Goal: Navigation & Orientation: Find specific page/section

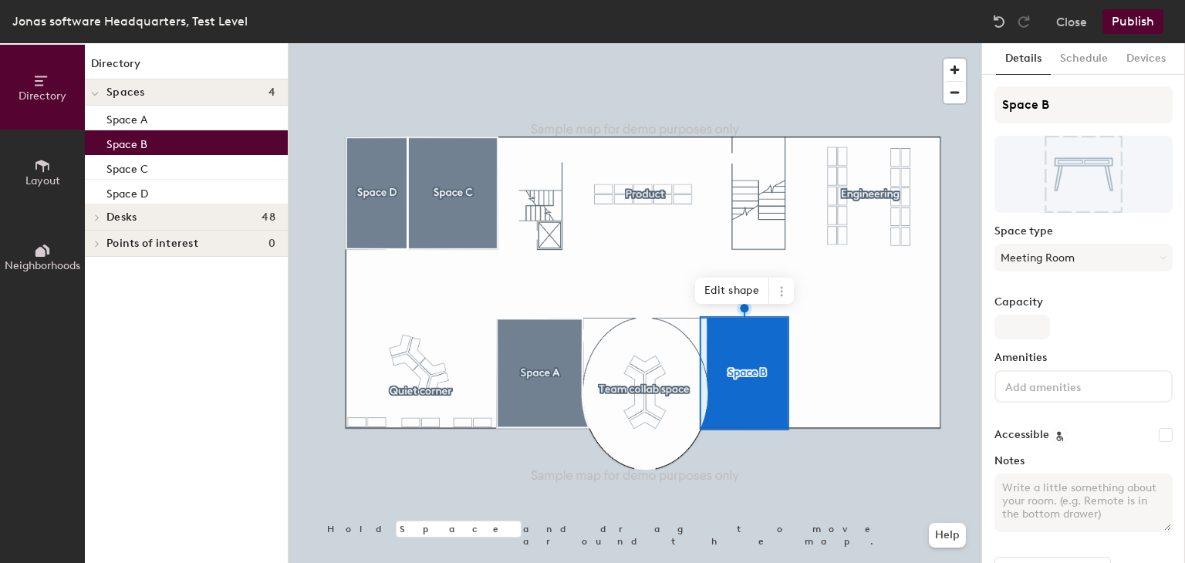
click at [30, 179] on span "Layout" at bounding box center [42, 180] width 35 height 13
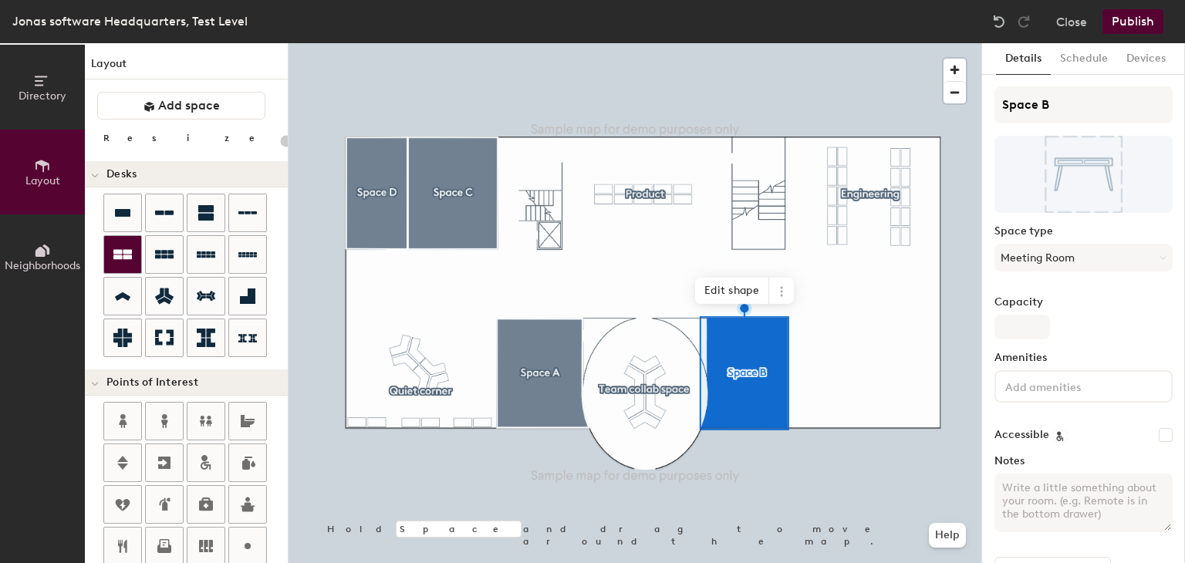
drag, startPoint x: 30, startPoint y: 179, endPoint x: 110, endPoint y: 268, distance: 119.6
click at [110, 268] on div "Directory Layout Neighborhoods Layout Add space Resize Desks Points of Interest…" at bounding box center [144, 303] width 289 height 520
click at [127, 298] on icon at bounding box center [122, 296] width 15 height 8
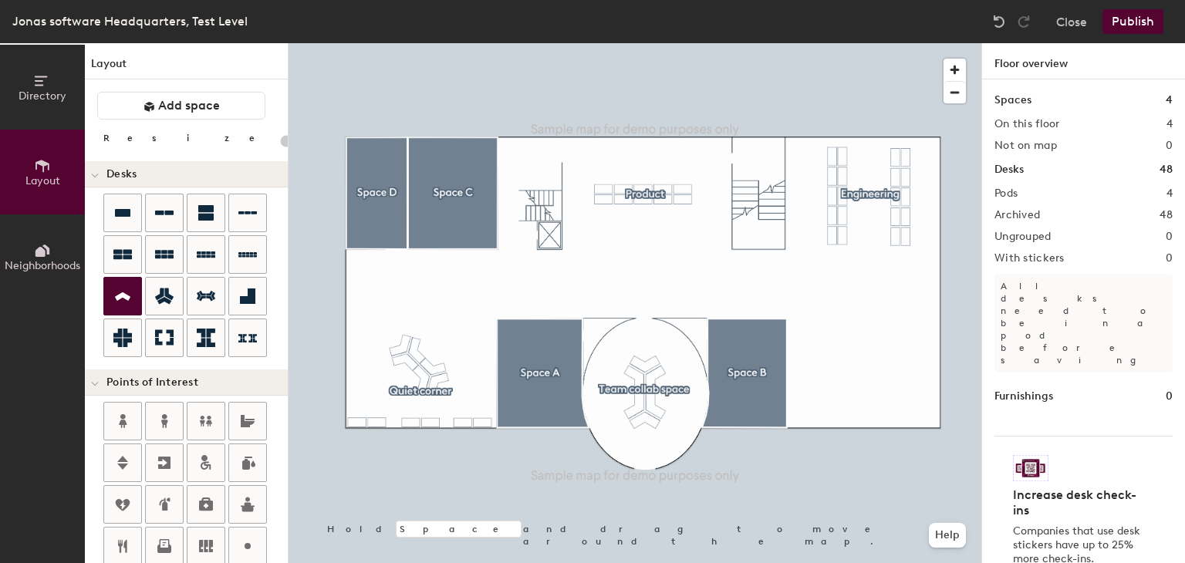
type input "20"
click at [127, 298] on icon at bounding box center [122, 296] width 15 height 8
click at [38, 84] on icon at bounding box center [41, 81] width 12 height 10
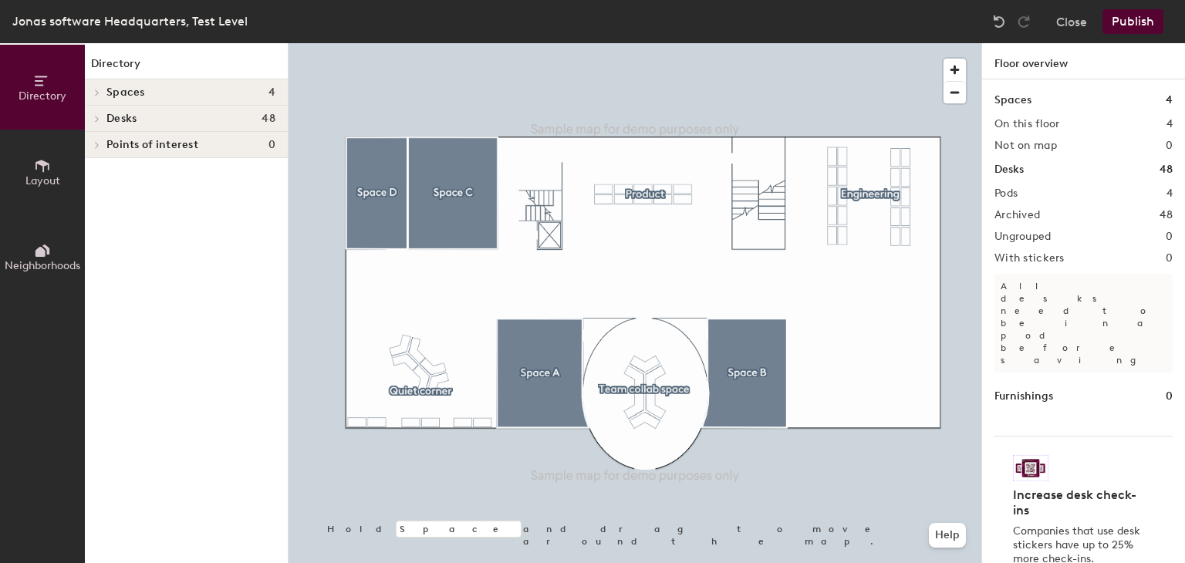
click at [105, 93] on div at bounding box center [96, 93] width 17 height 8
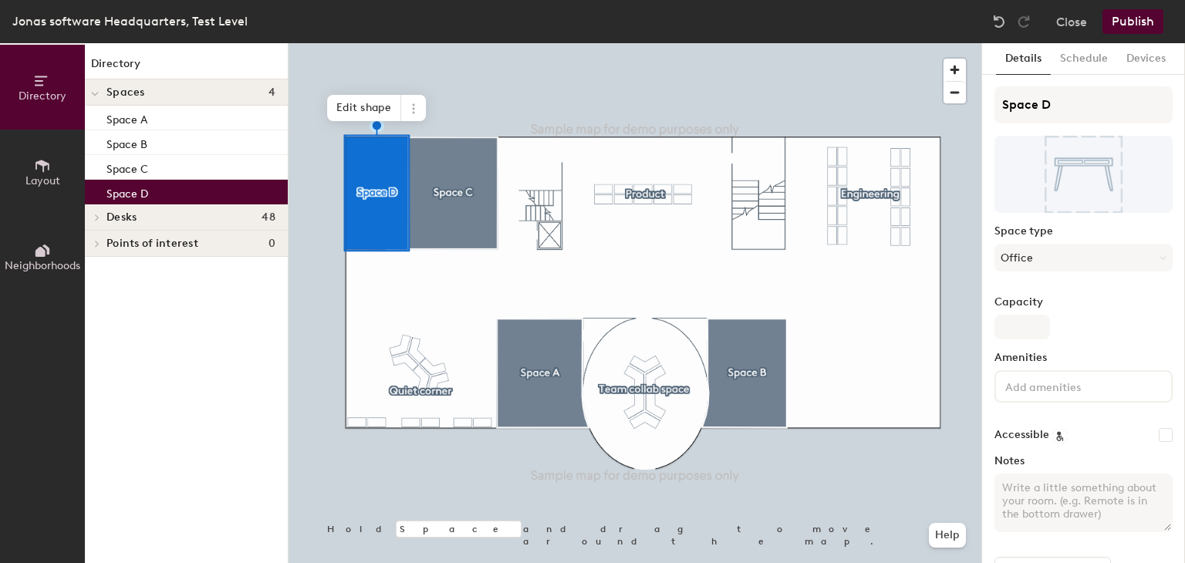
click at [187, 218] on h4 "Desks 48" at bounding box center [190, 217] width 169 height 12
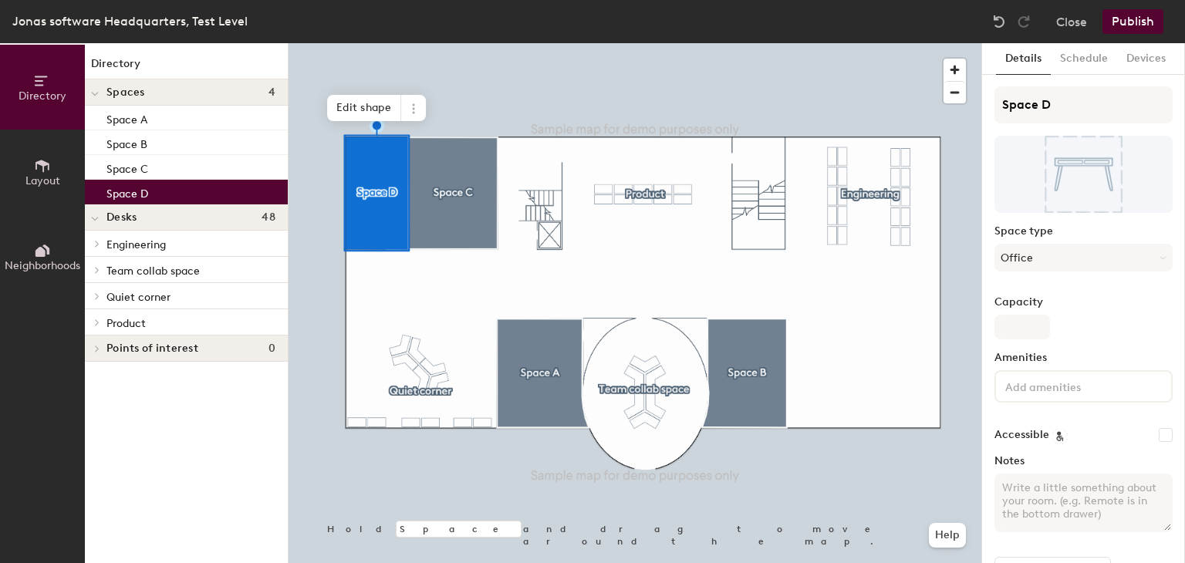
click at [151, 296] on span "Quiet corner" at bounding box center [138, 297] width 64 height 13
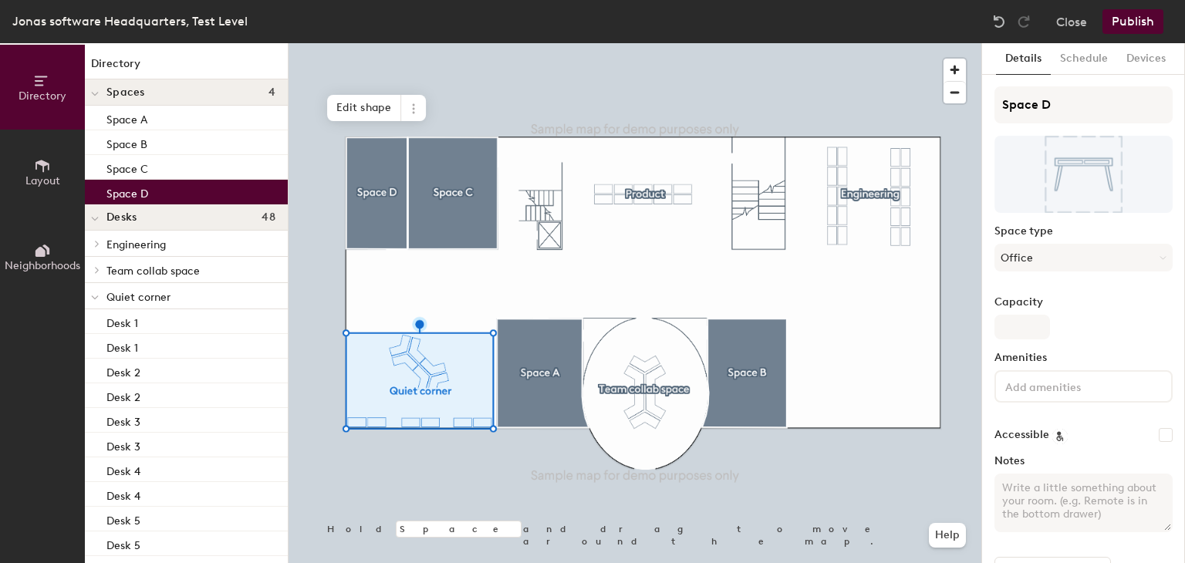
click at [171, 189] on div "Space D" at bounding box center [186, 192] width 203 height 25
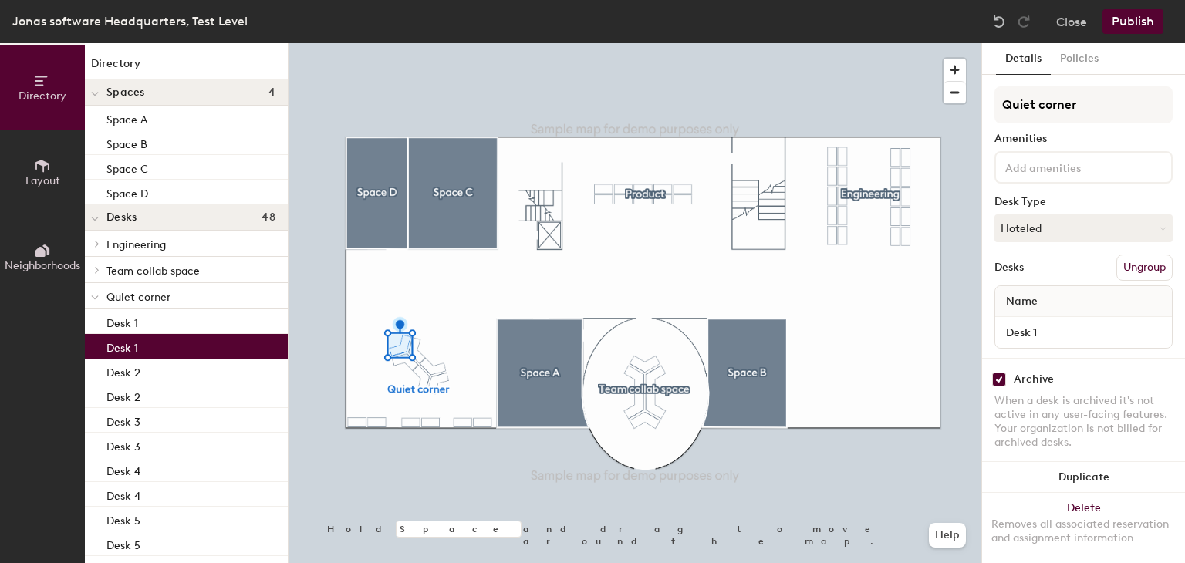
click at [111, 298] on span "Quiet corner" at bounding box center [138, 297] width 64 height 13
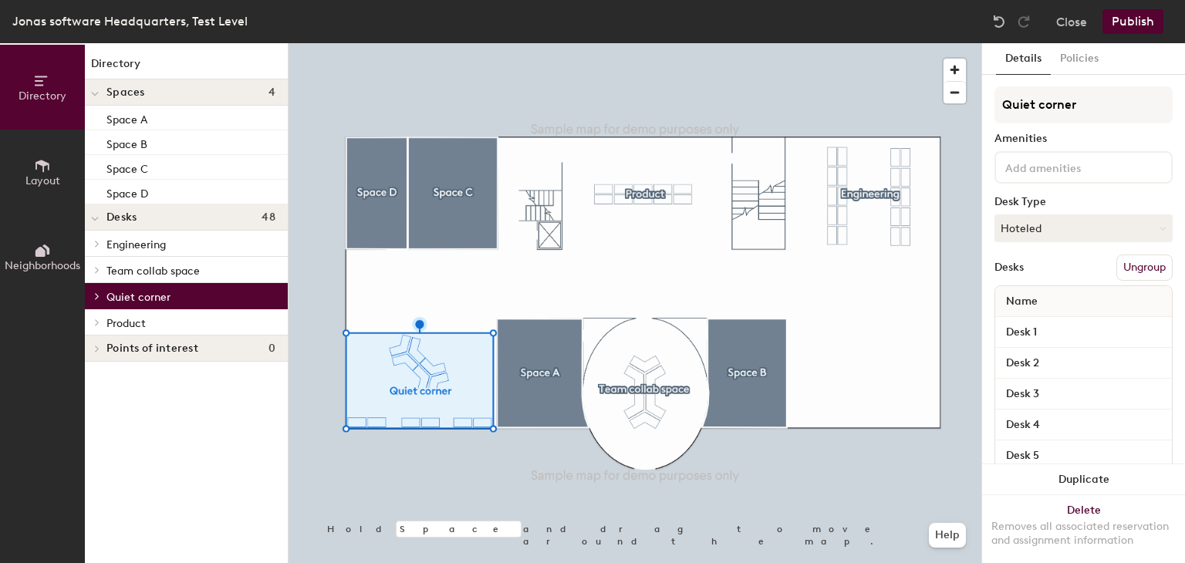
click at [111, 298] on span "Quiet corner" at bounding box center [138, 297] width 64 height 13
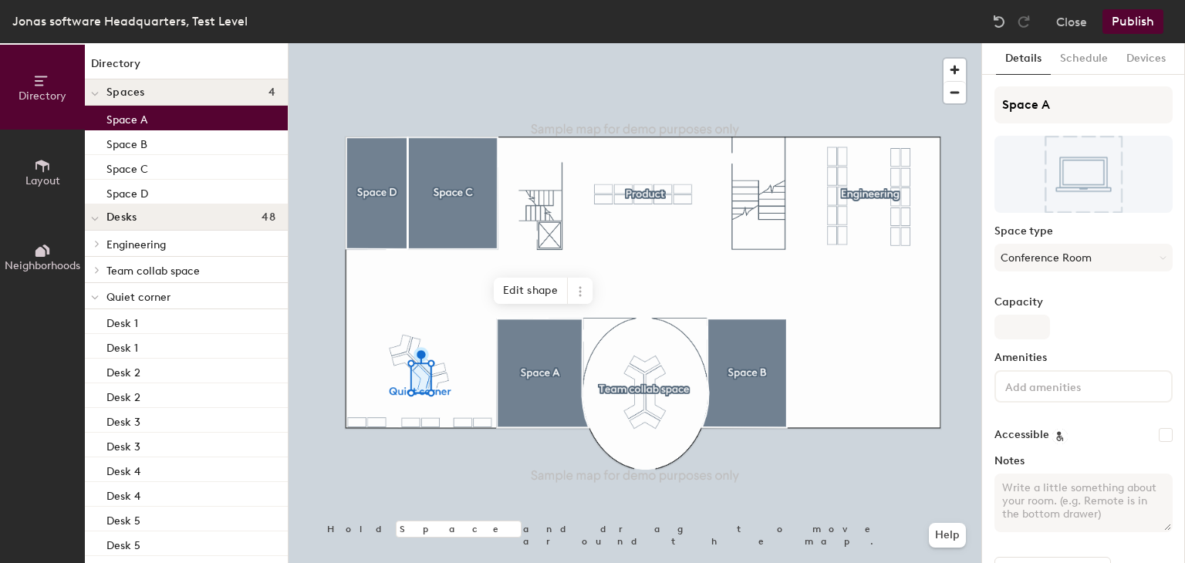
click at [211, 112] on div "Space A" at bounding box center [186, 118] width 203 height 25
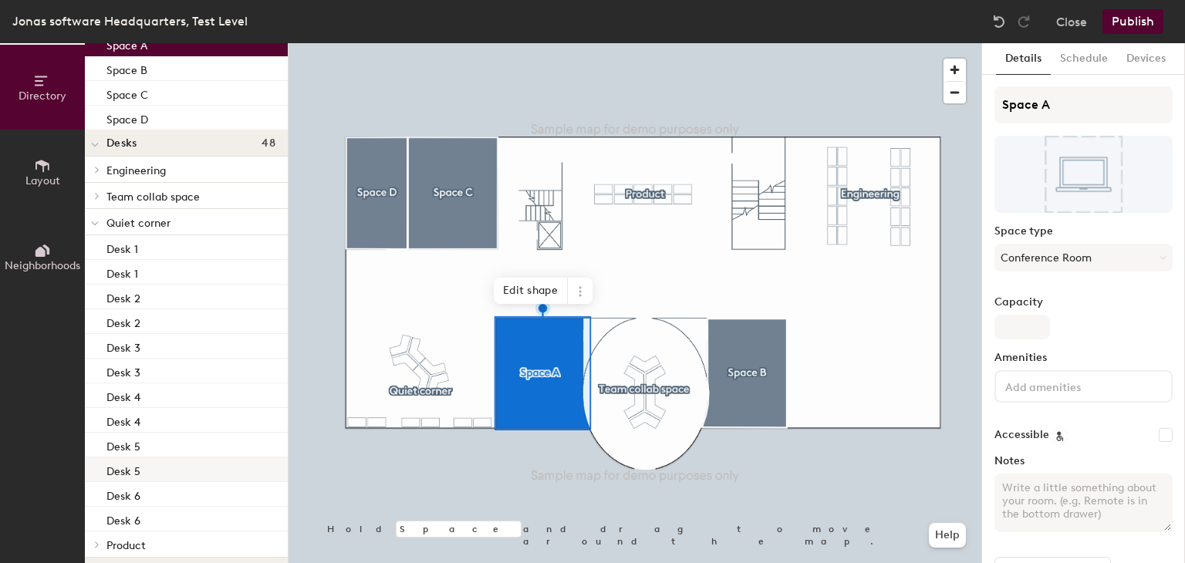
scroll to position [107, 0]
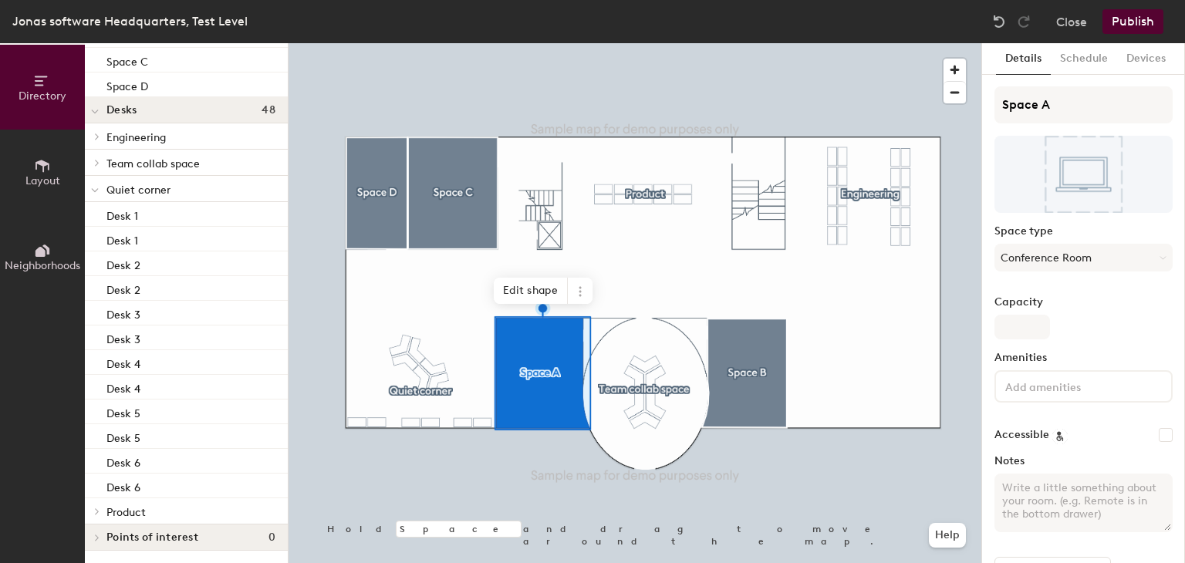
click at [128, 512] on span "Product" at bounding box center [125, 512] width 39 height 13
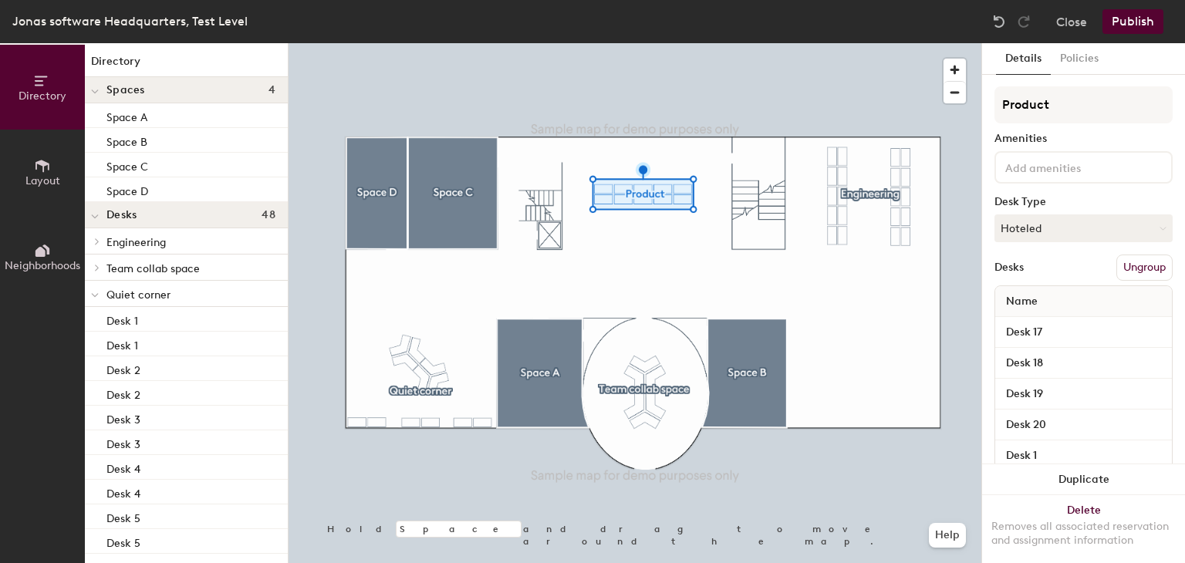
scroll to position [0, 0]
click at [122, 197] on p "Space D" at bounding box center [127, 192] width 42 height 18
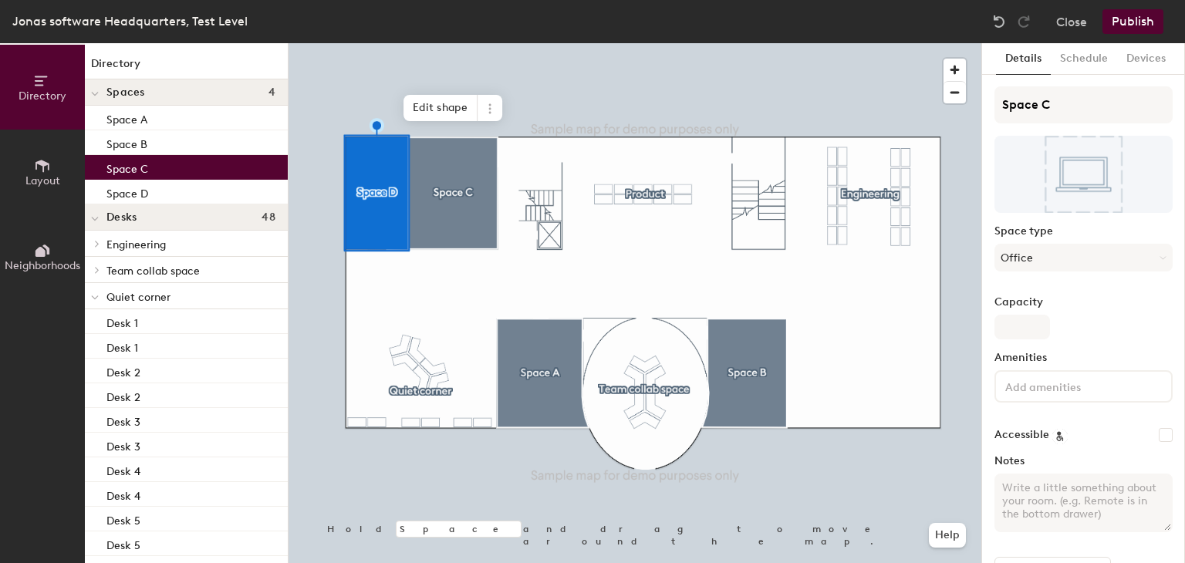
click at [130, 172] on p "Space C" at bounding box center [127, 167] width 42 height 18
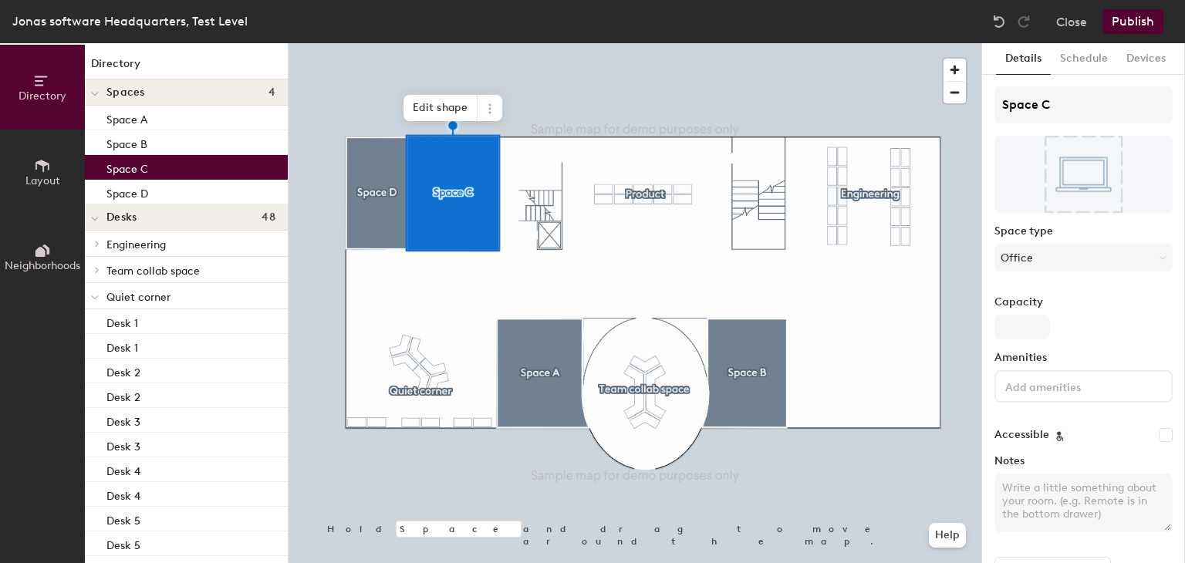
click at [133, 160] on p "Space C" at bounding box center [127, 167] width 42 height 18
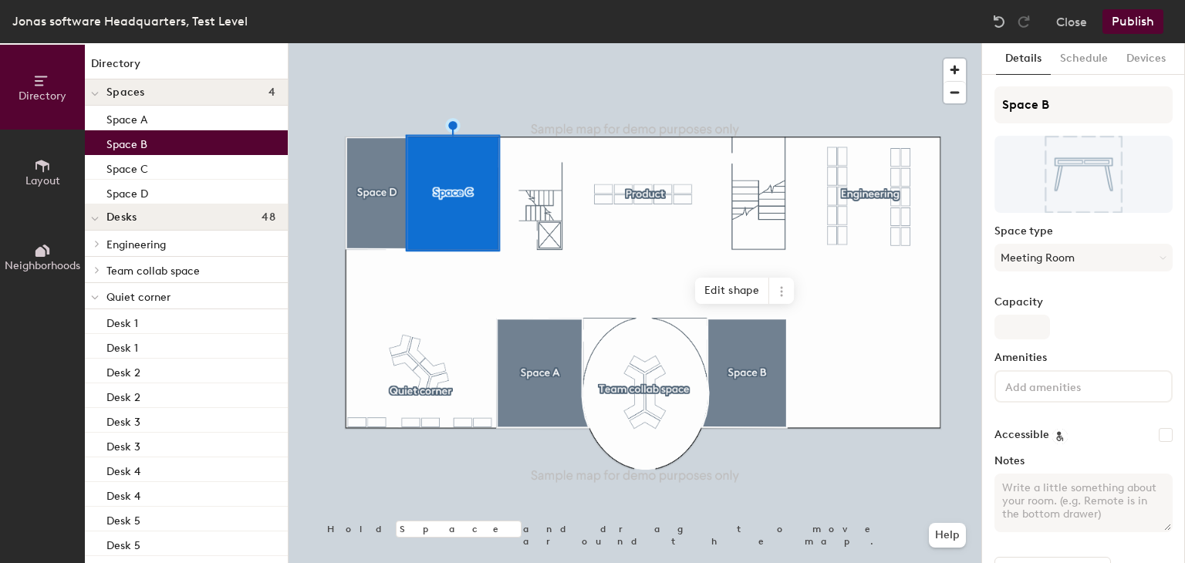
click at [133, 140] on p "Space B" at bounding box center [126, 142] width 41 height 18
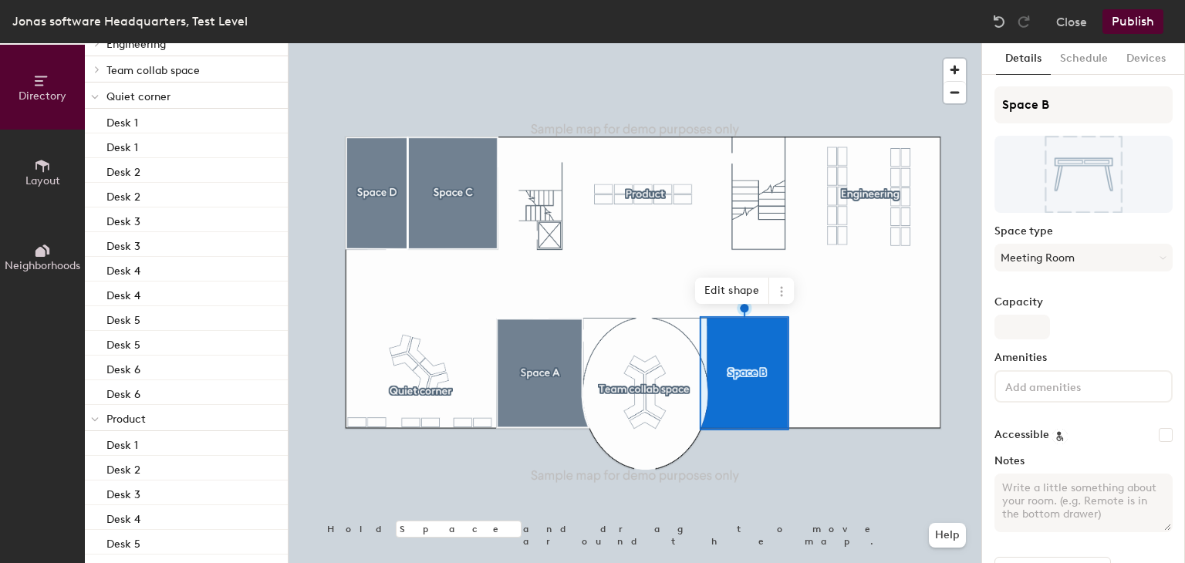
scroll to position [202, 0]
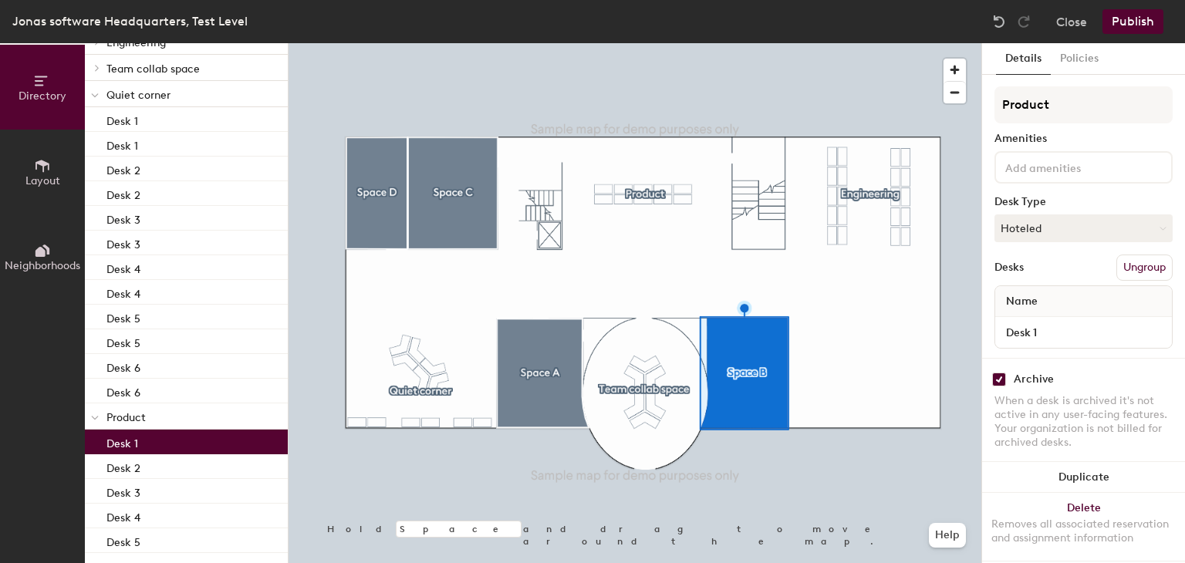
click at [120, 443] on p "Desk 1" at bounding box center [122, 442] width 32 height 18
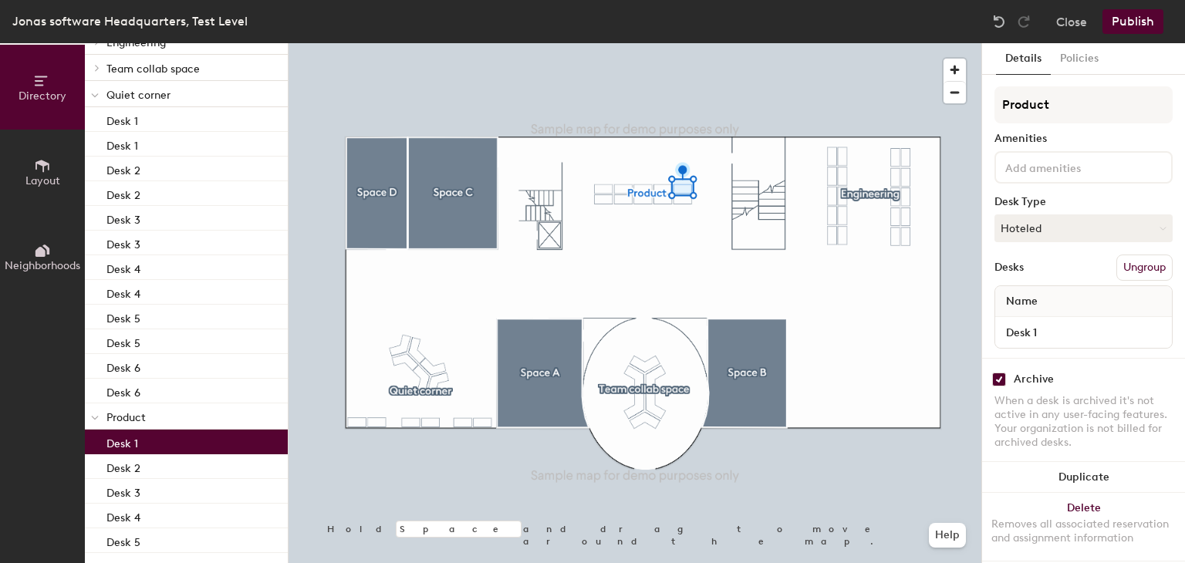
click at [120, 443] on p "Desk 1" at bounding box center [122, 442] width 32 height 18
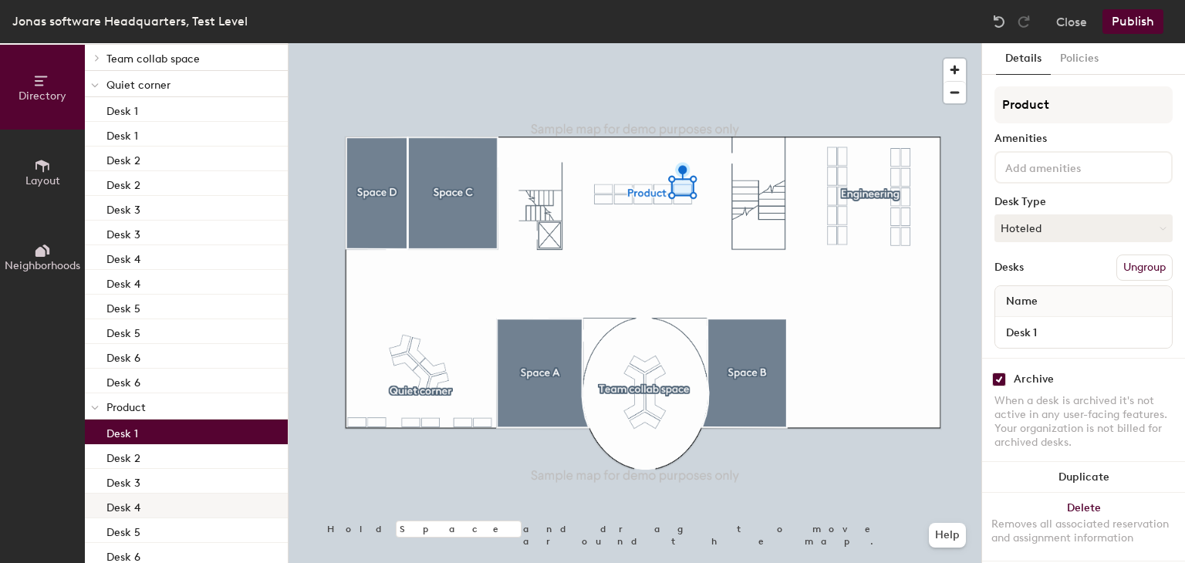
scroll to position [166, 0]
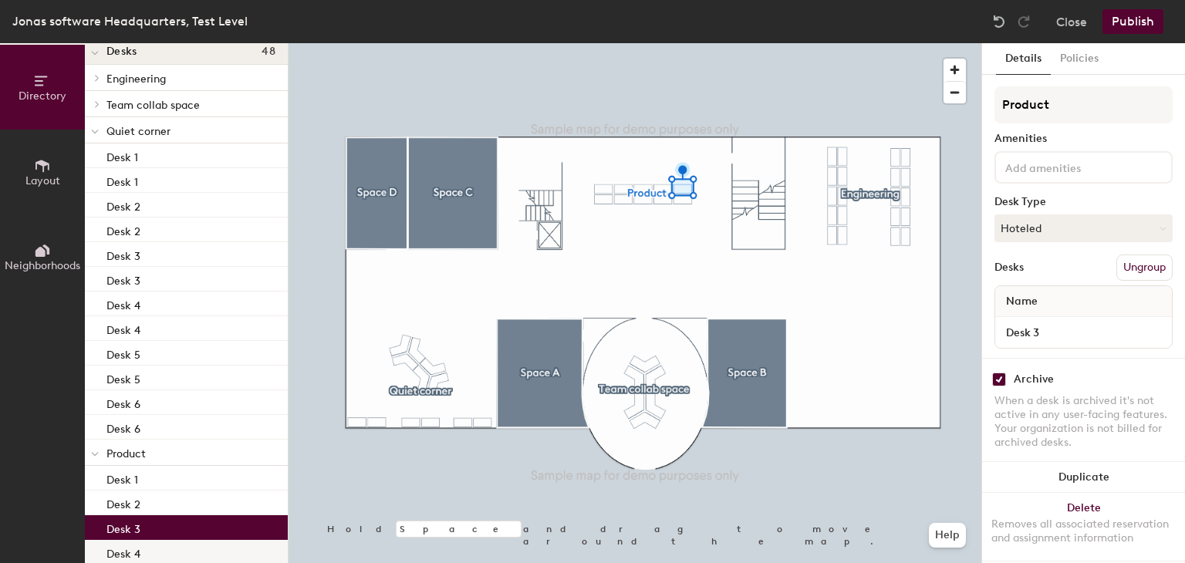
click at [123, 519] on p "Desk 3" at bounding box center [123, 528] width 34 height 18
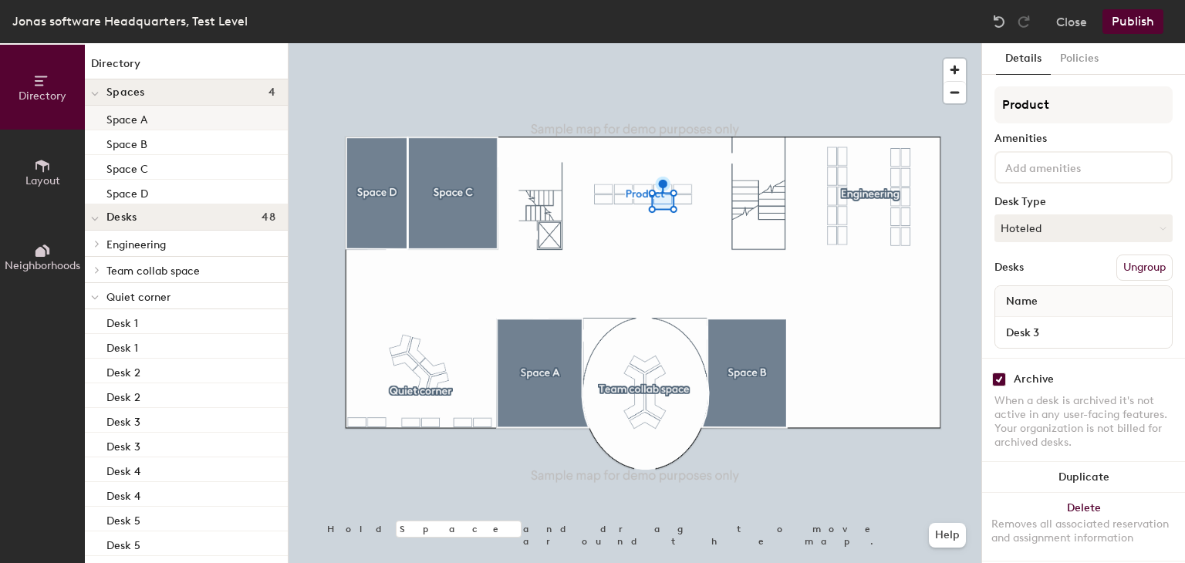
click at [163, 118] on div "Space A" at bounding box center [186, 118] width 203 height 25
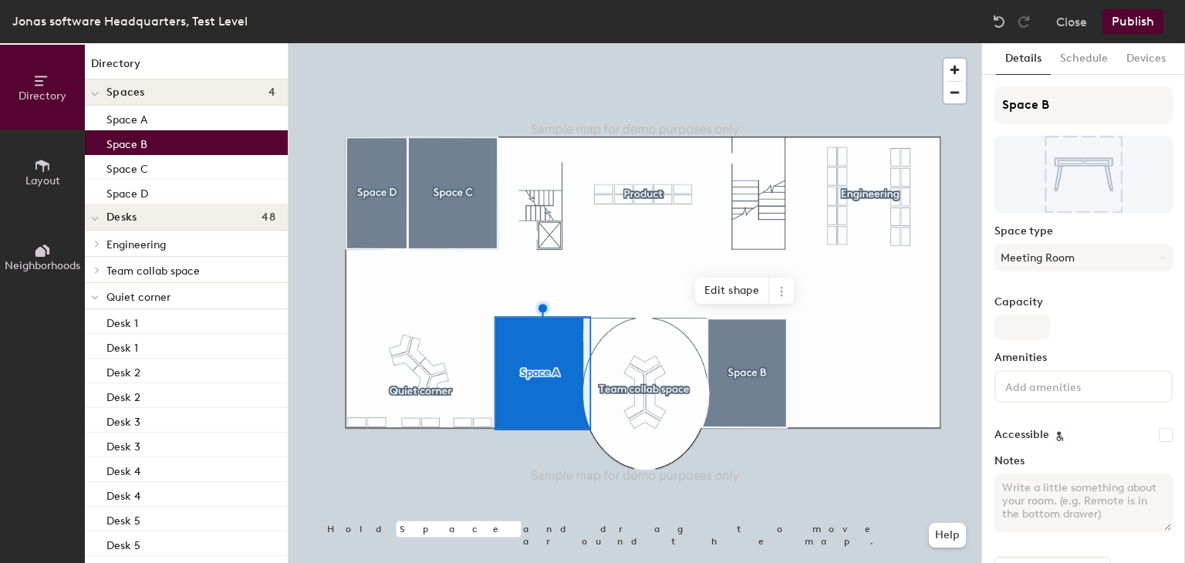
click at [157, 152] on div "Space B" at bounding box center [186, 142] width 203 height 25
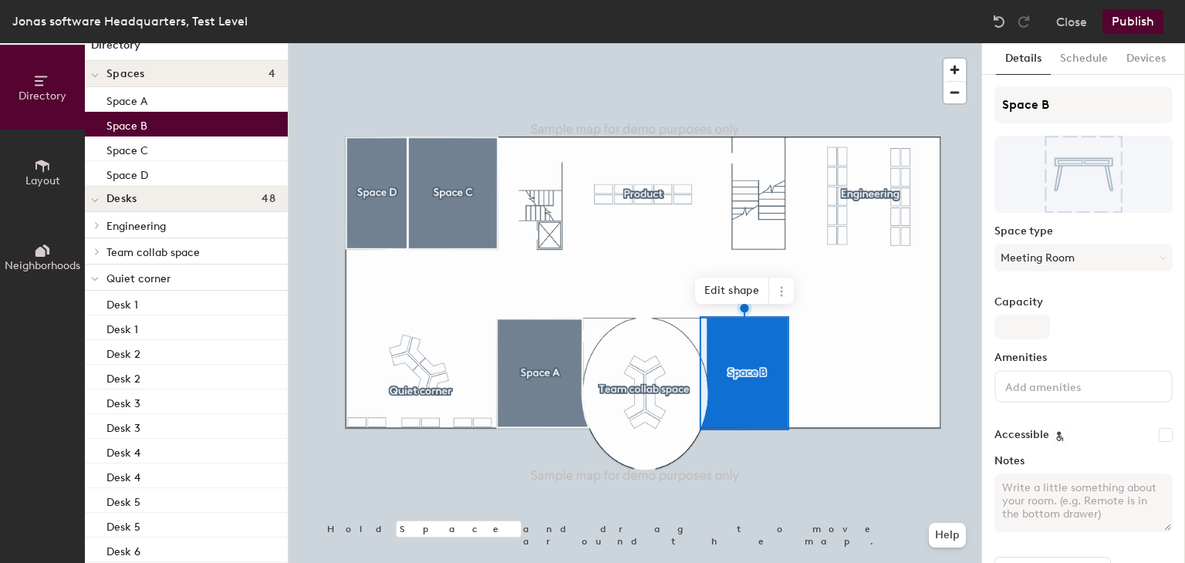
scroll to position [28, 0]
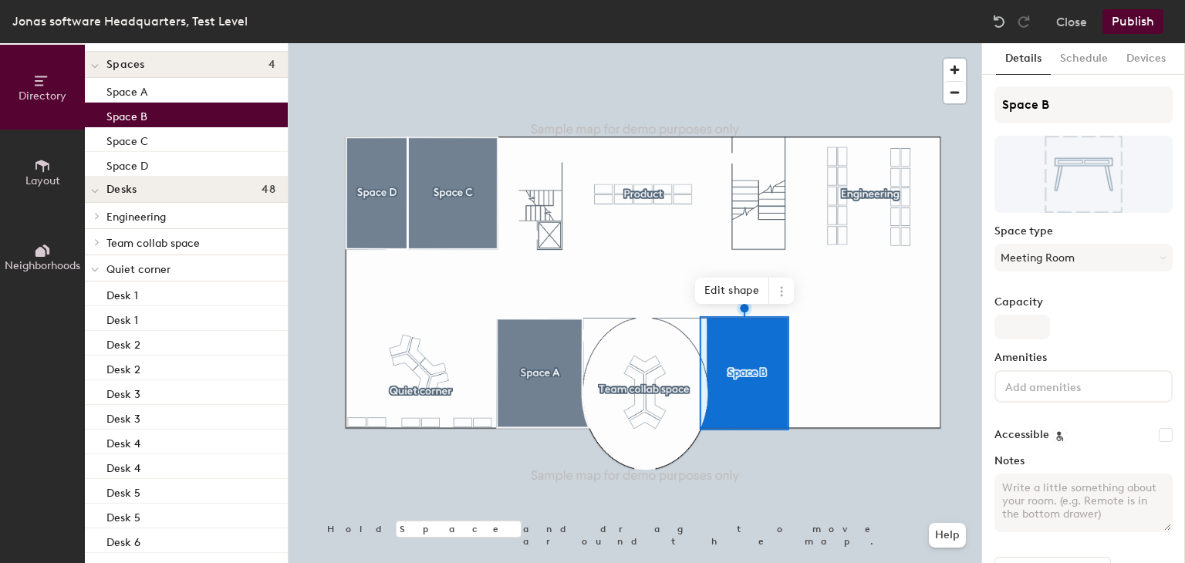
click at [139, 207] on p "Engineering" at bounding box center [190, 216] width 169 height 20
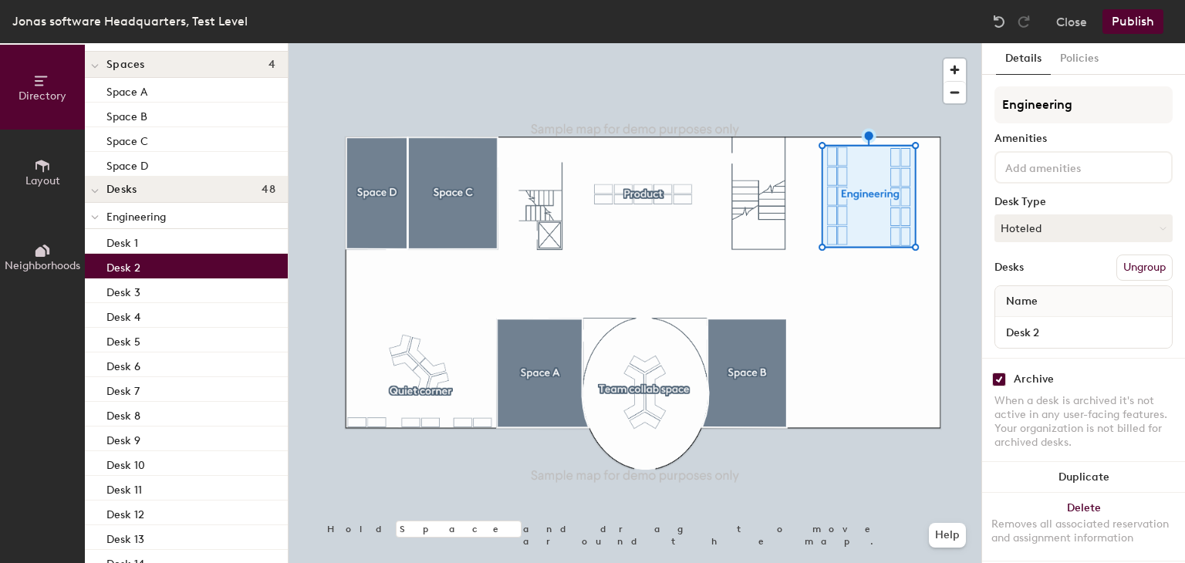
click at [133, 261] on p "Desk 2" at bounding box center [123, 266] width 34 height 18
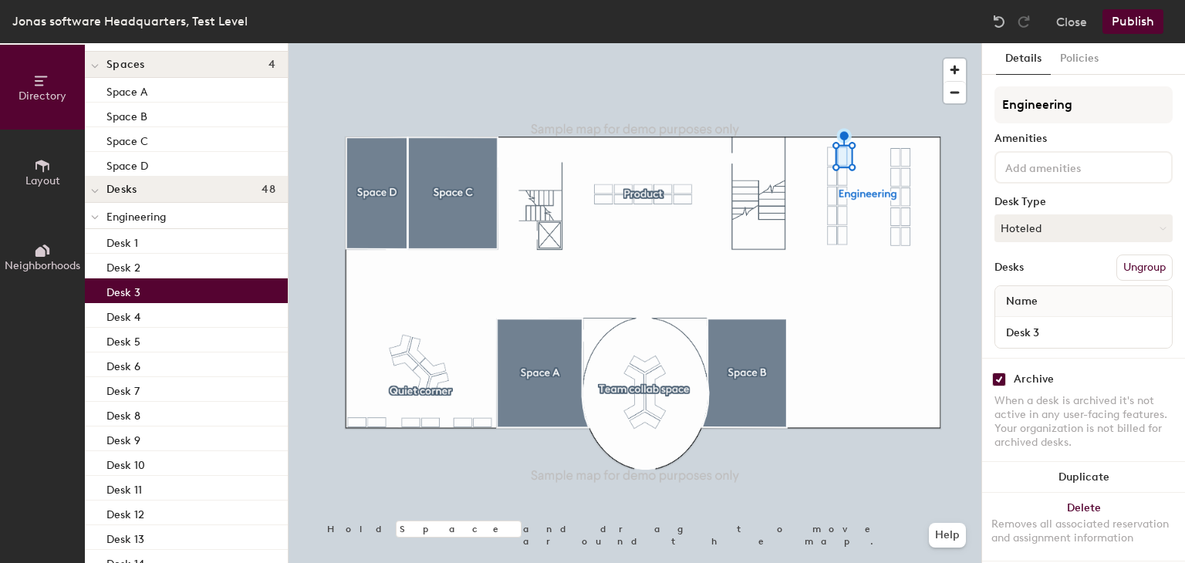
click at [125, 293] on p "Desk 3" at bounding box center [123, 291] width 34 height 18
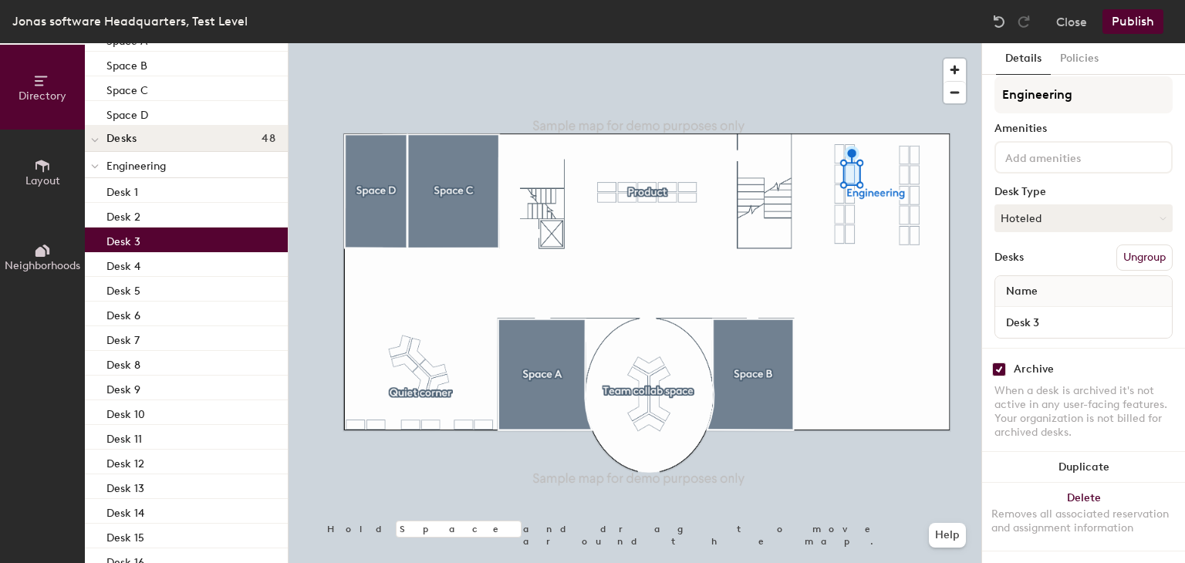
scroll to position [77, 0]
click at [24, 167] on button "Layout" at bounding box center [42, 172] width 85 height 85
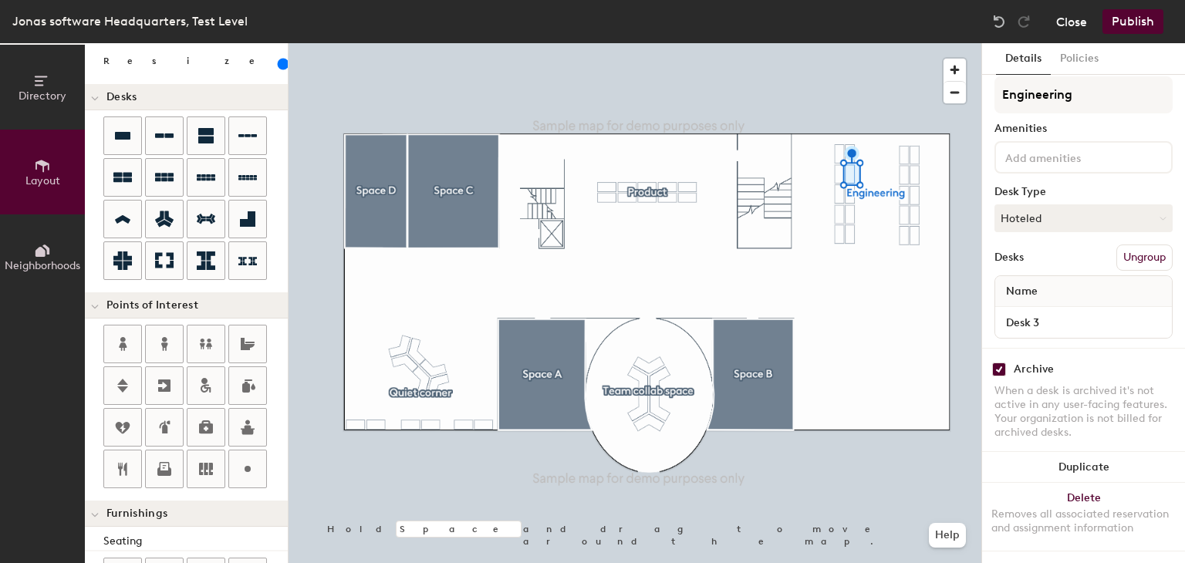
click at [1075, 24] on button "Close" at bounding box center [1071, 21] width 31 height 25
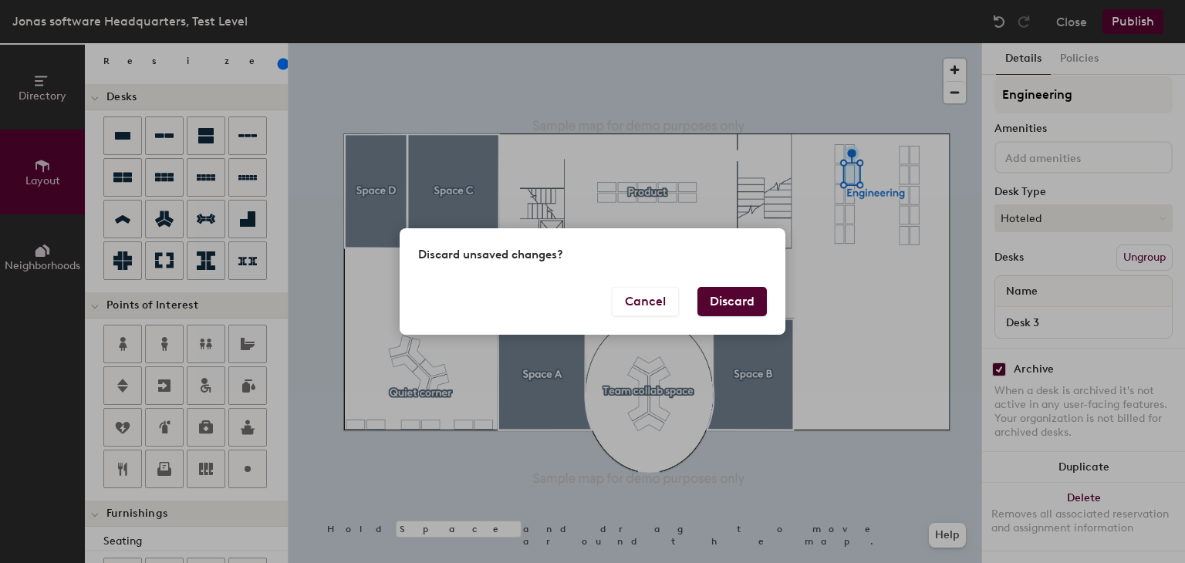
click at [703, 296] on button "Discard" at bounding box center [732, 301] width 69 height 29
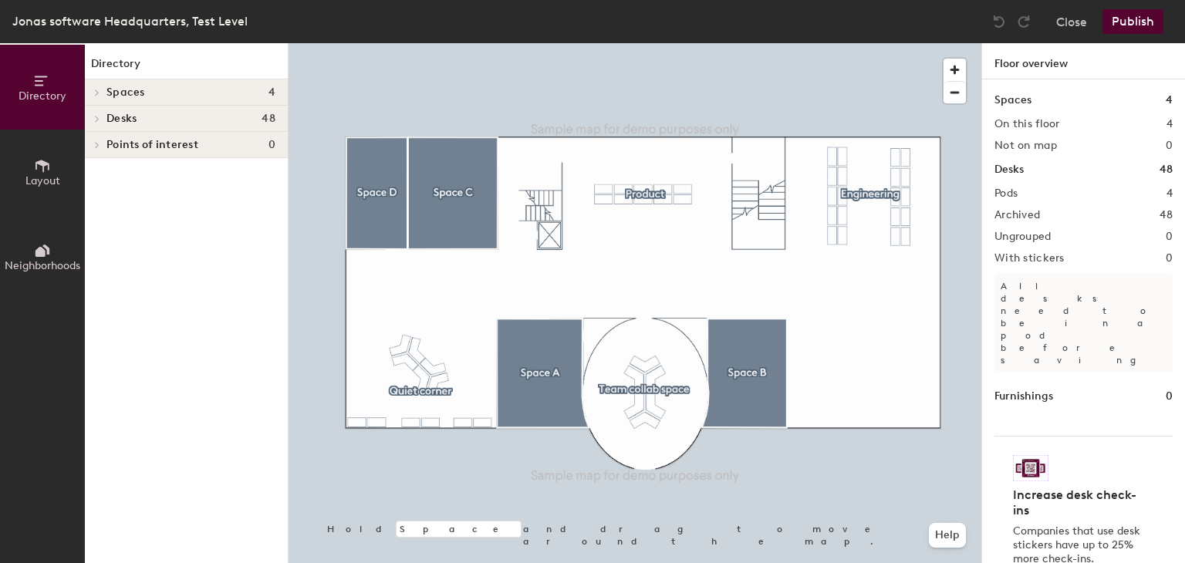
click at [1028, 126] on h2 "On this floor" at bounding box center [1028, 124] width 66 height 12
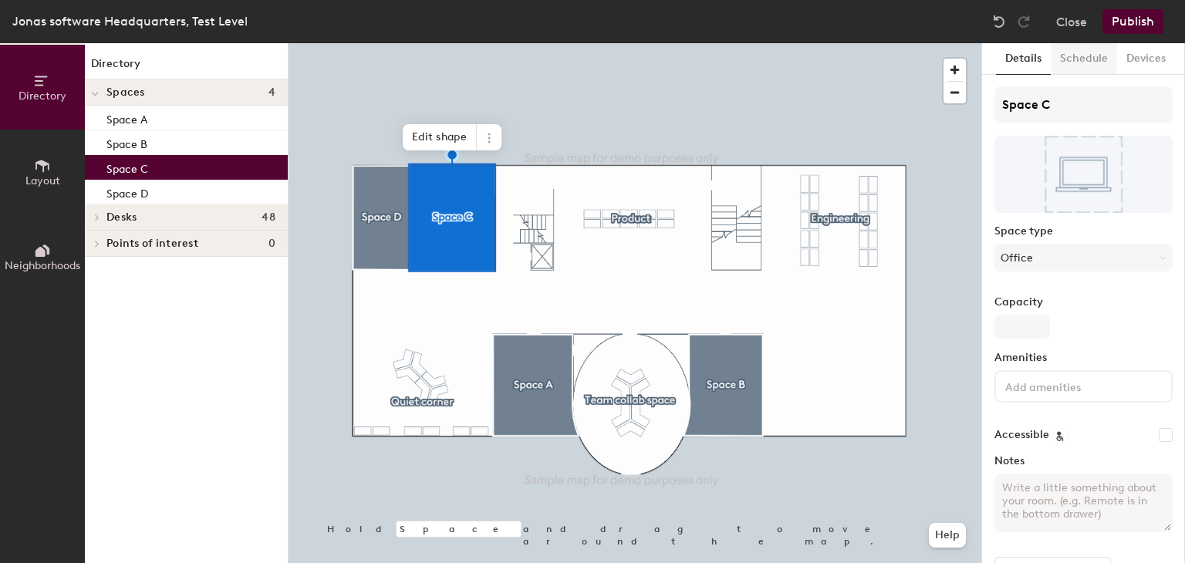
click at [1069, 52] on button "Schedule" at bounding box center [1084, 59] width 66 height 32
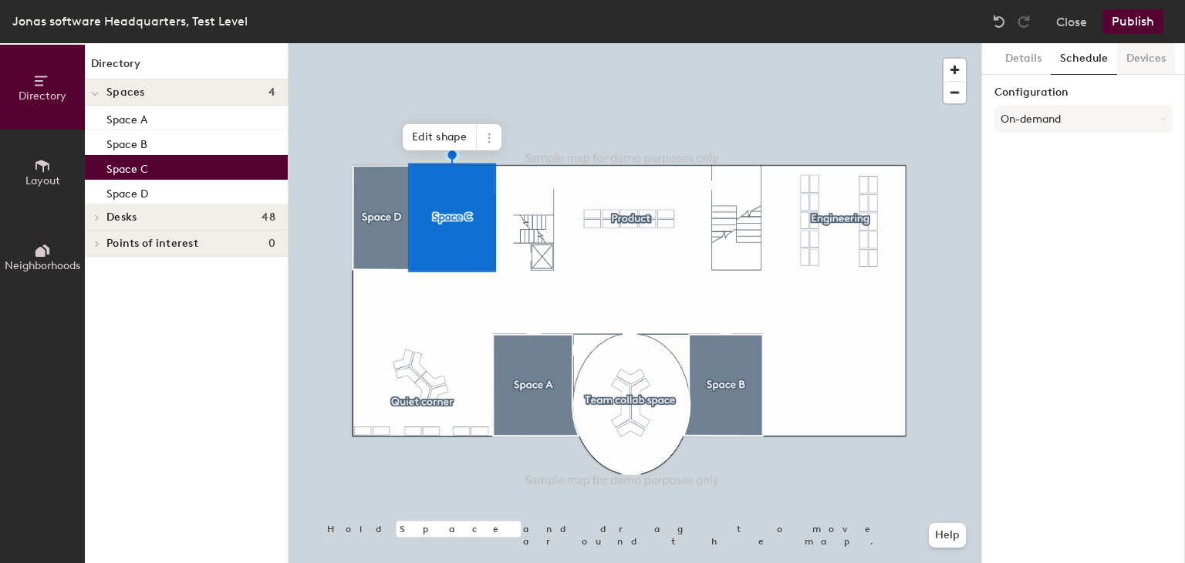
click at [1148, 55] on button "Devices" at bounding box center [1146, 59] width 58 height 32
click at [1035, 59] on button "Details" at bounding box center [1023, 59] width 55 height 32
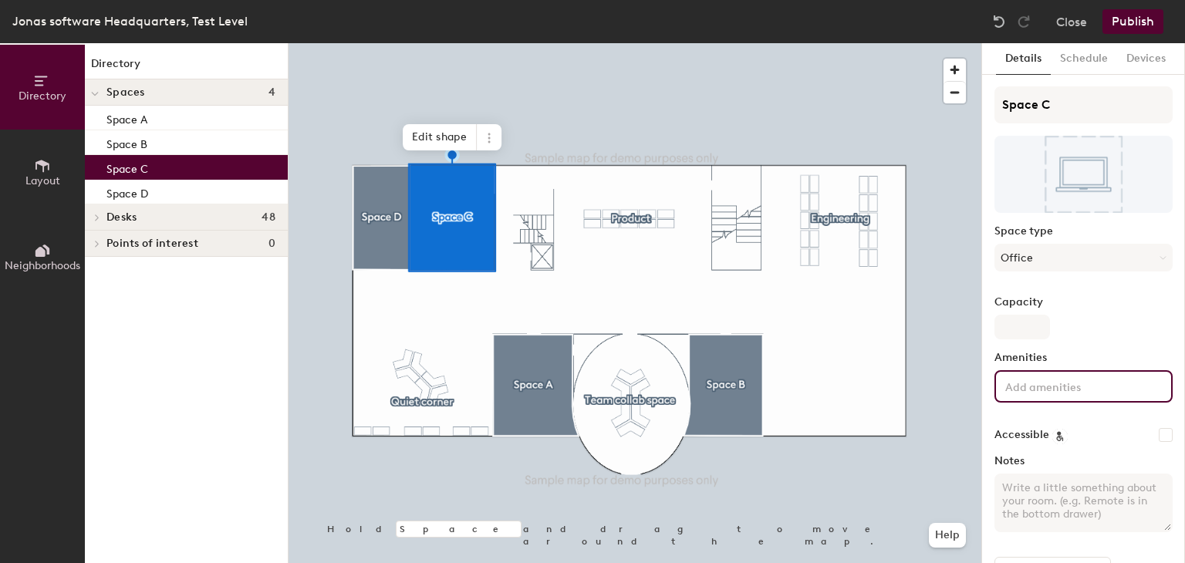
click at [1084, 380] on input at bounding box center [1071, 386] width 139 height 19
click at [1044, 257] on button "Office" at bounding box center [1084, 258] width 178 height 28
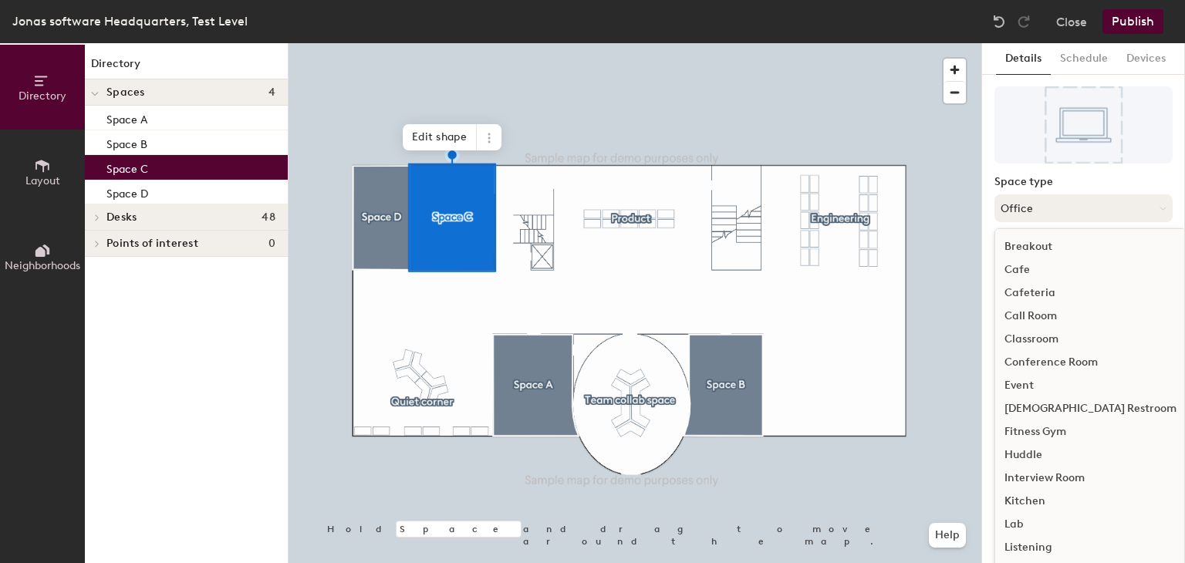
scroll to position [25, 0]
click at [1037, 360] on div "Conference Room" at bounding box center [1090, 361] width 191 height 23
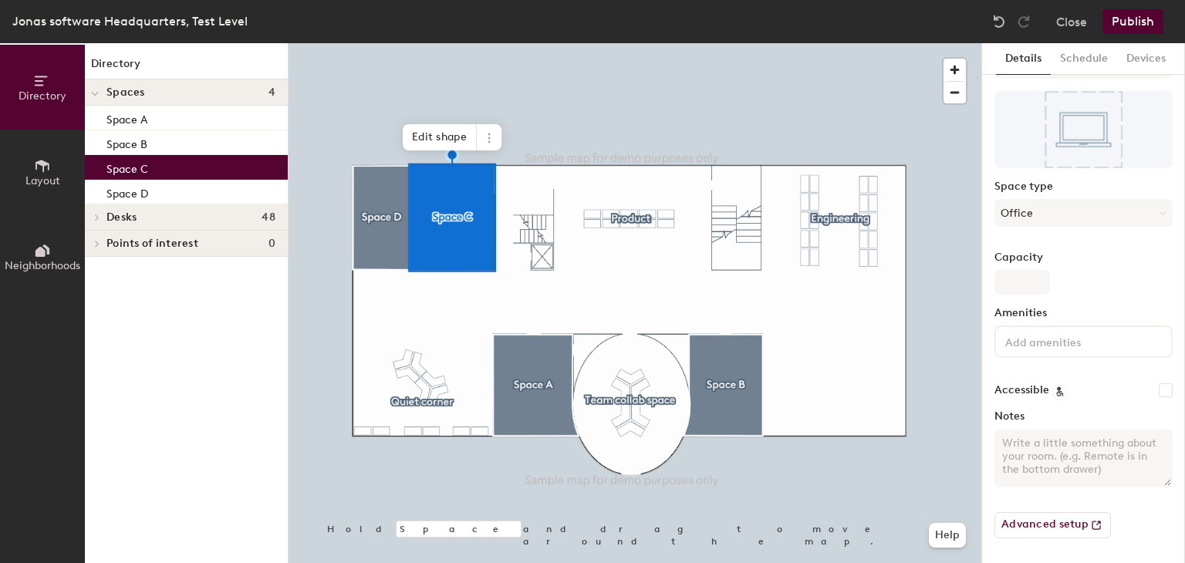
scroll to position [43, 0]
click at [1084, 209] on button "Conference Room" at bounding box center [1084, 215] width 178 height 28
click at [852, 43] on div at bounding box center [635, 43] width 693 height 0
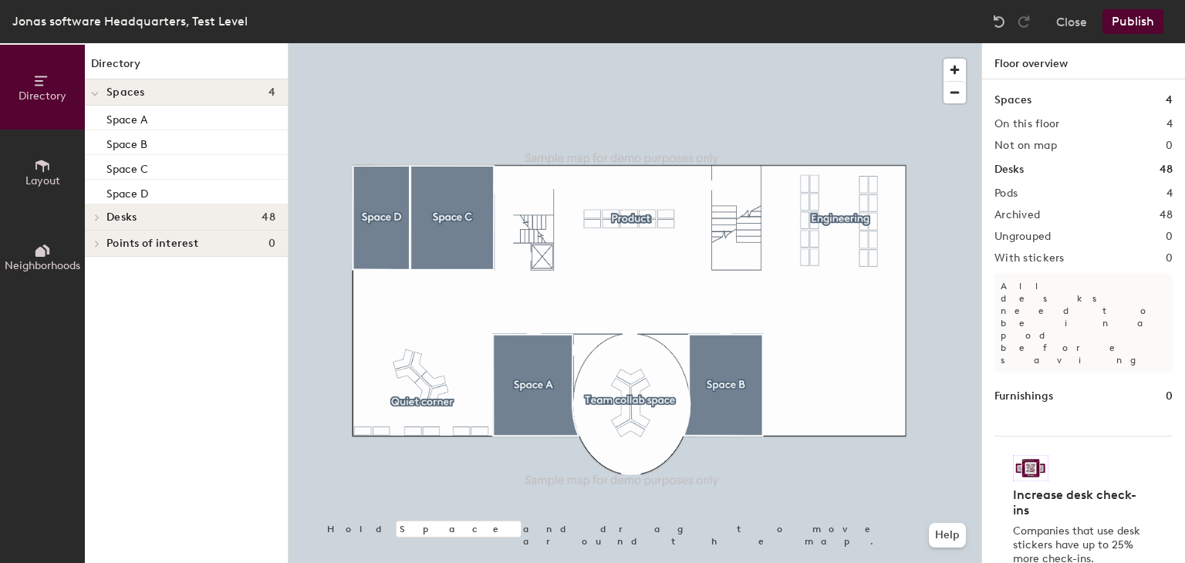
click at [1133, 167] on div "Desks 48" at bounding box center [1084, 169] width 178 height 17
click at [225, 218] on h4 "Desks 48" at bounding box center [190, 217] width 169 height 12
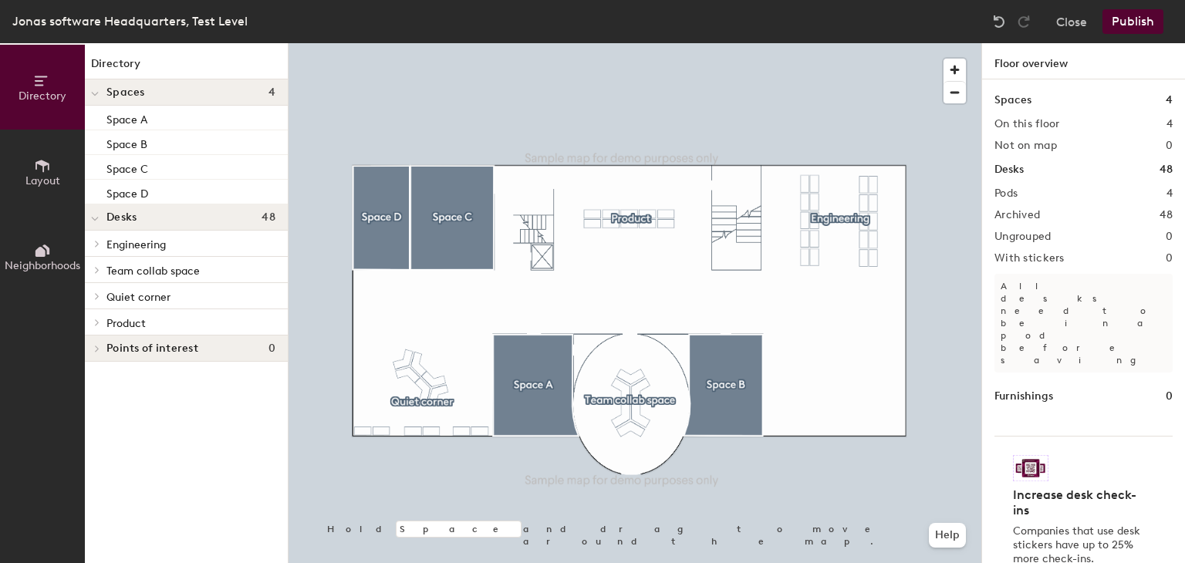
click at [120, 291] on span "Quiet corner" at bounding box center [138, 297] width 64 height 13
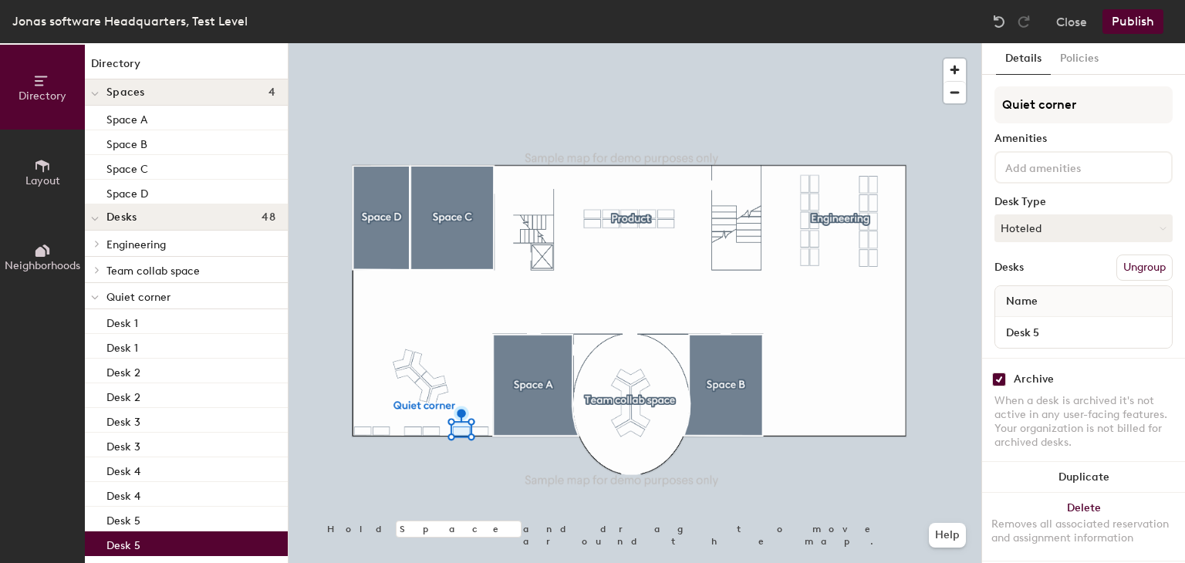
scroll to position [107, 0]
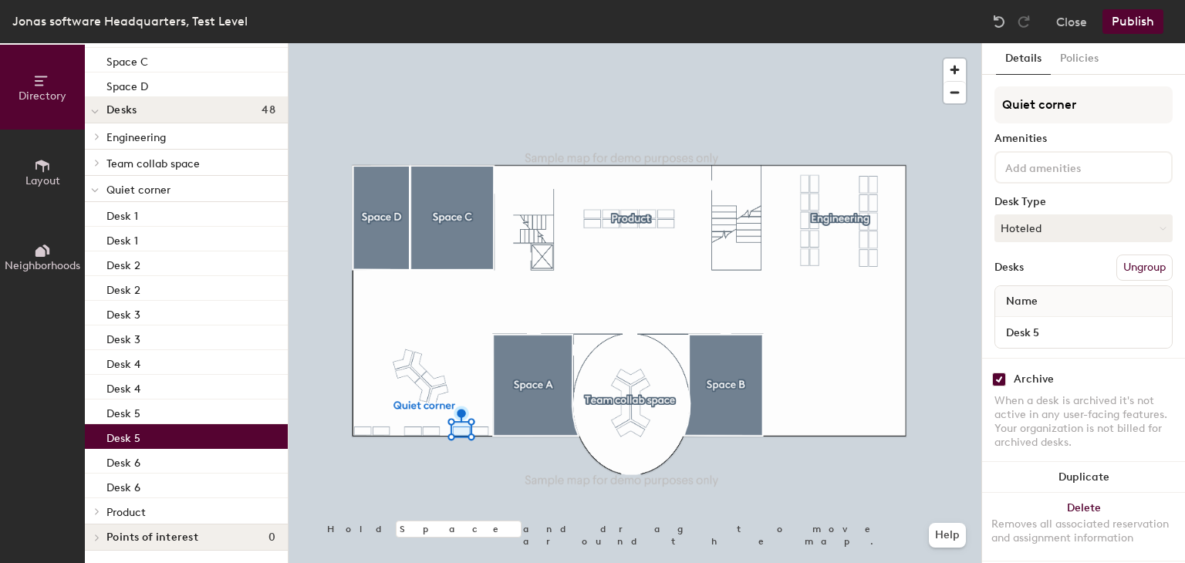
click at [123, 510] on span "Product" at bounding box center [125, 512] width 39 height 13
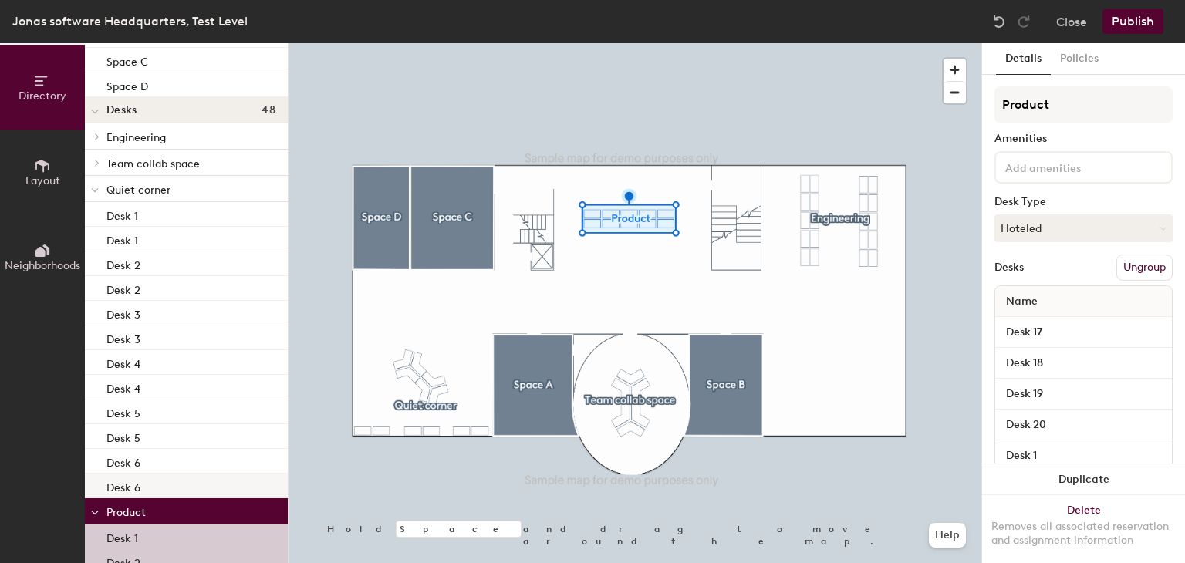
click at [143, 474] on div "Desk 6" at bounding box center [186, 486] width 203 height 25
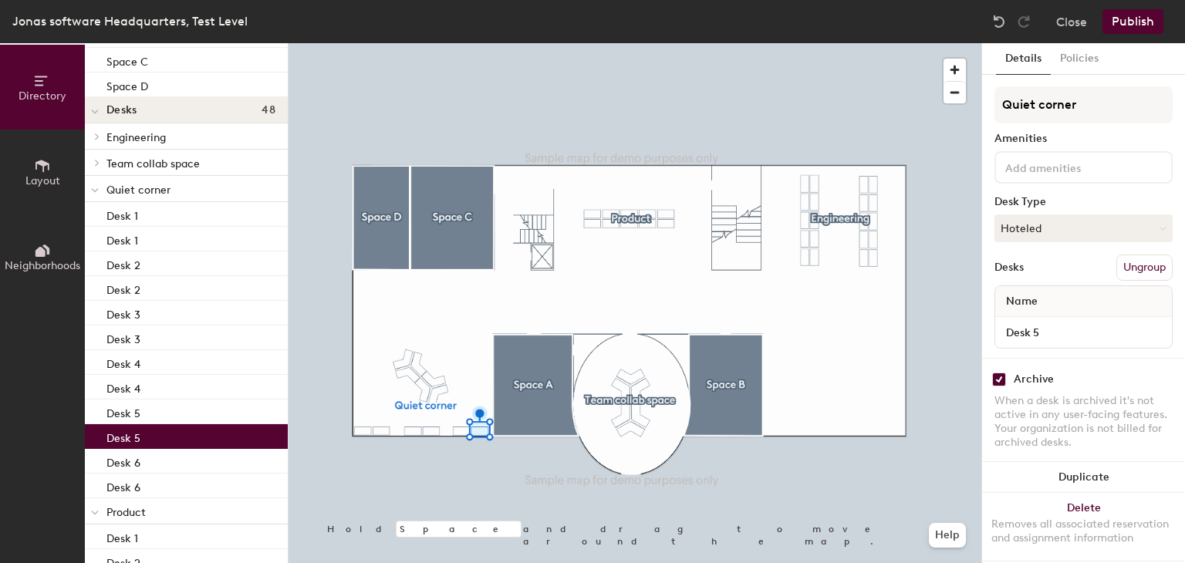
click at [139, 436] on div "Desk 5" at bounding box center [186, 436] width 203 height 25
drag, startPoint x: 151, startPoint y: 407, endPoint x: 154, endPoint y: 377, distance: 30.3
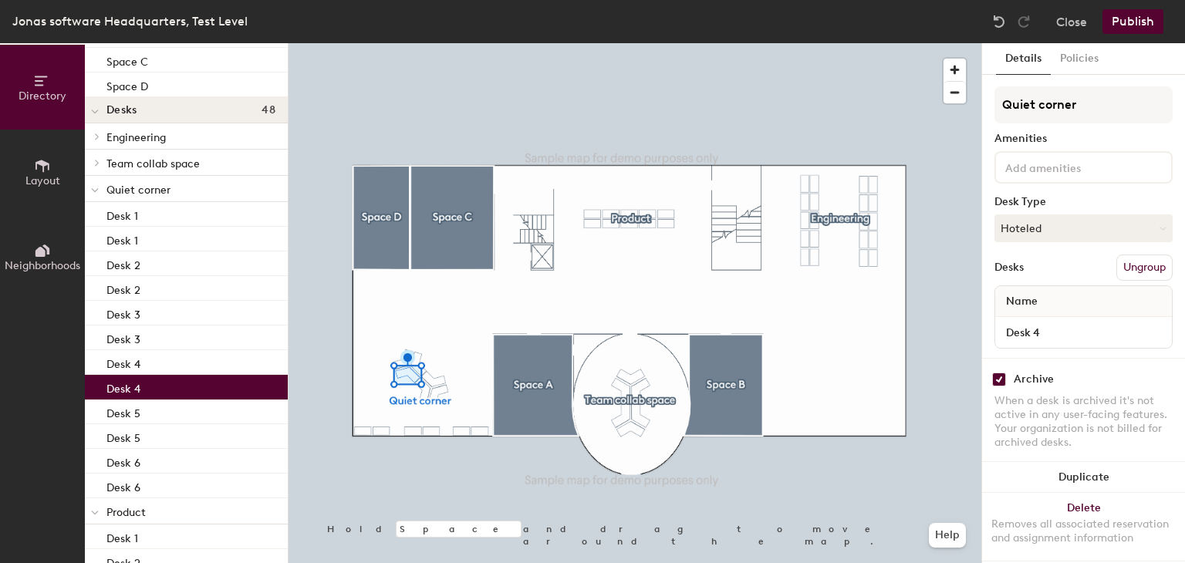
click at [154, 377] on div "Desk 4" at bounding box center [186, 387] width 203 height 25
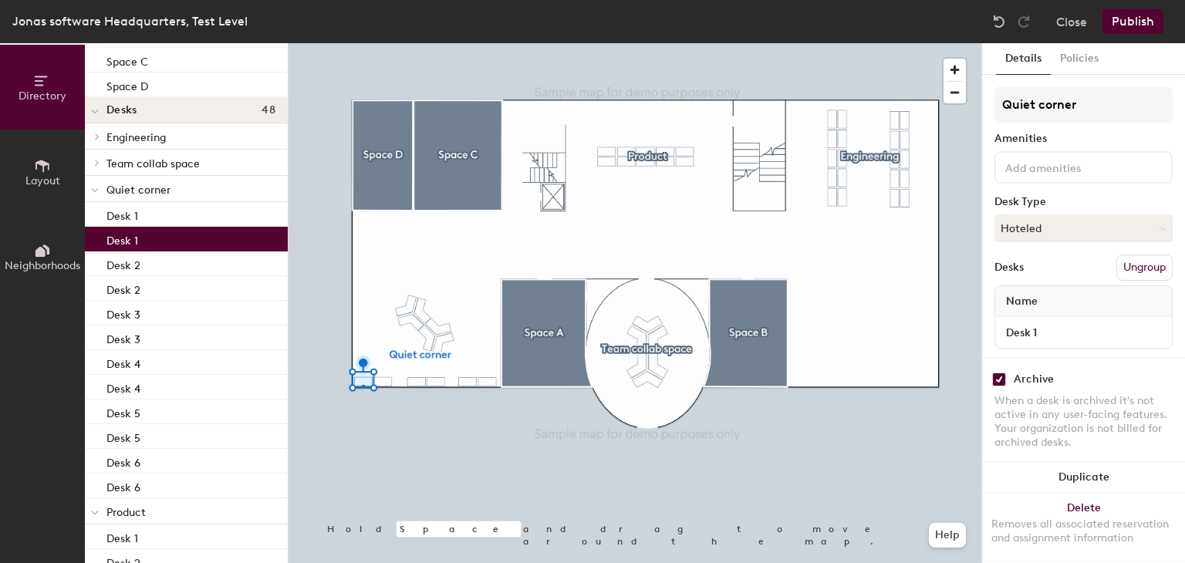
click at [362, 43] on div at bounding box center [635, 43] width 693 height 0
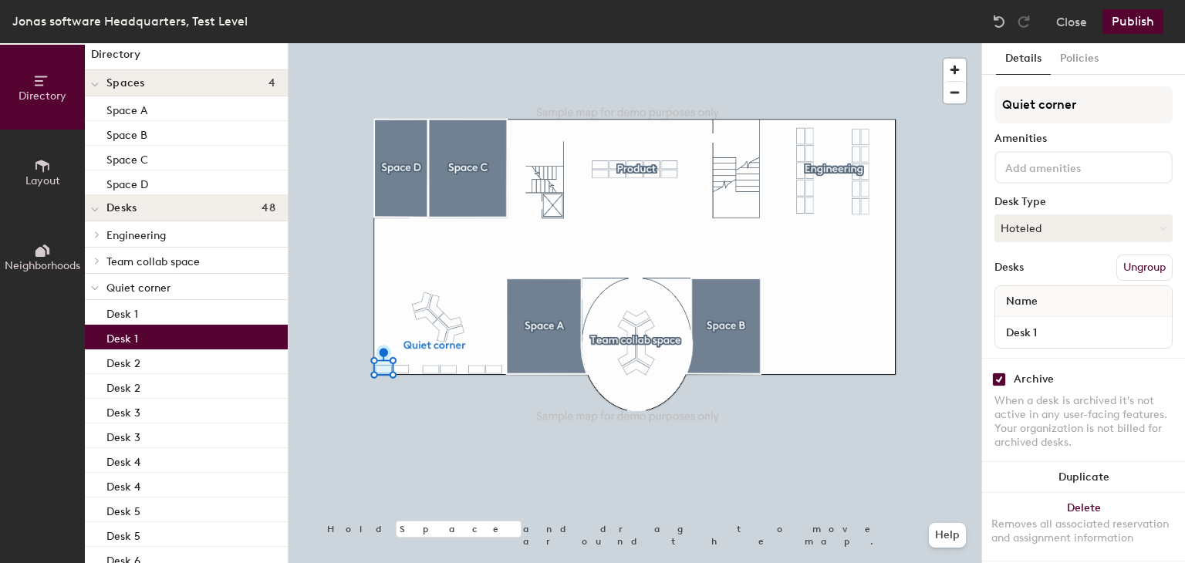
scroll to position [0, 0]
